Goal: Transaction & Acquisition: Purchase product/service

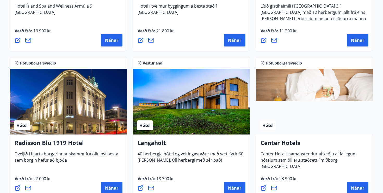
scroll to position [785, 0]
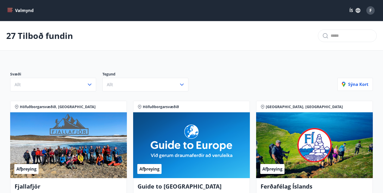
click at [10, 11] on icon "menu" at bounding box center [9, 10] width 5 height 5
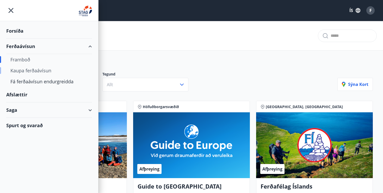
click at [32, 70] on div "Kaupa ferðaávísun" at bounding box center [48, 70] width 77 height 11
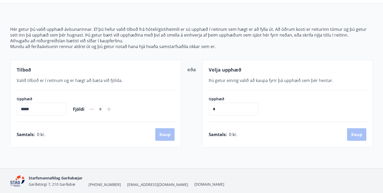
scroll to position [49, 0]
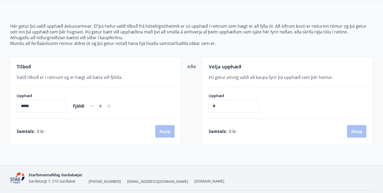
click at [112, 107] on icon at bounding box center [109, 106] width 6 height 6
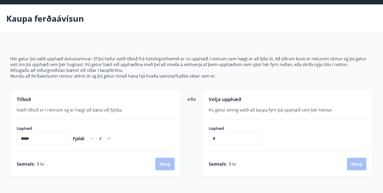
scroll to position [0, 0]
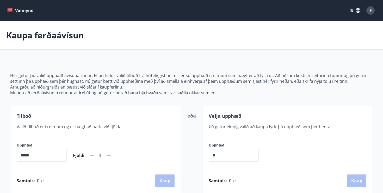
click at [22, 14] on button "Valmynd" at bounding box center [20, 10] width 29 height 9
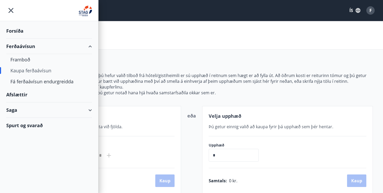
click at [52, 34] on div "Forsíða" at bounding box center [49, 30] width 86 height 15
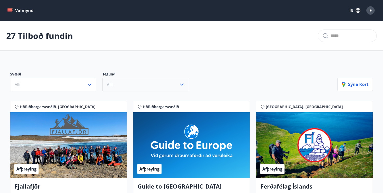
click at [130, 85] on button "Allt" at bounding box center [145, 85] width 86 height 14
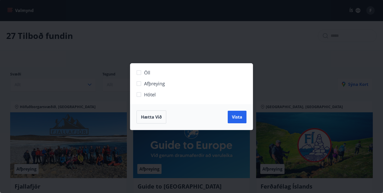
click at [162, 51] on div "Öll Afþreying Hótel Hætta við Vista" at bounding box center [191, 96] width 383 height 193
